Goal: Task Accomplishment & Management: Manage account settings

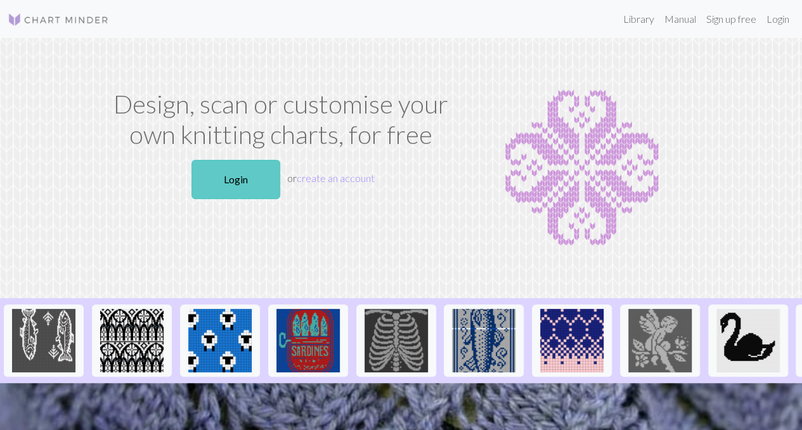
click at [249, 177] on link "Login" at bounding box center [236, 179] width 89 height 39
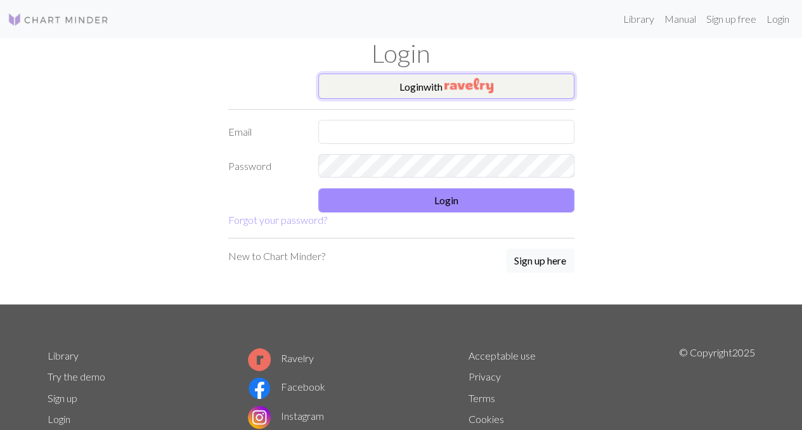
click at [443, 84] on button "Login with" at bounding box center [446, 86] width 256 height 25
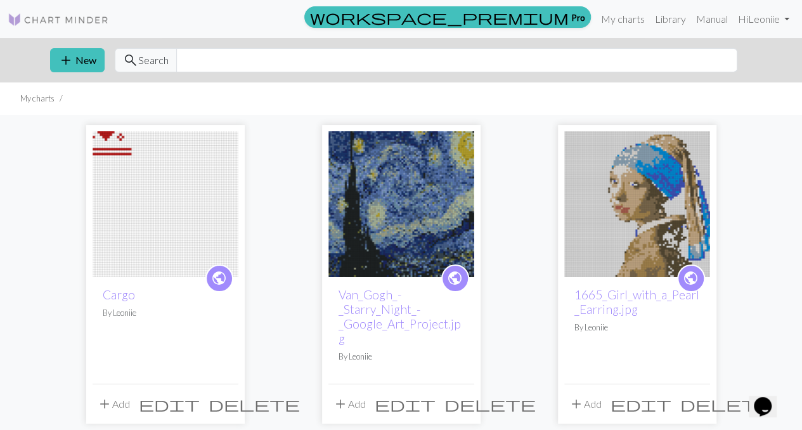
click at [124, 196] on img at bounding box center [166, 204] width 146 height 146
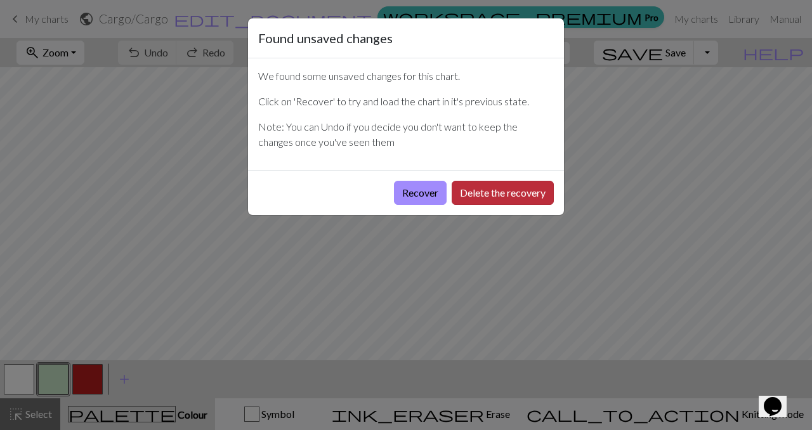
click at [474, 192] on button "Delete the recovery" at bounding box center [503, 193] width 102 height 24
